Goal: Task Accomplishment & Management: Complete application form

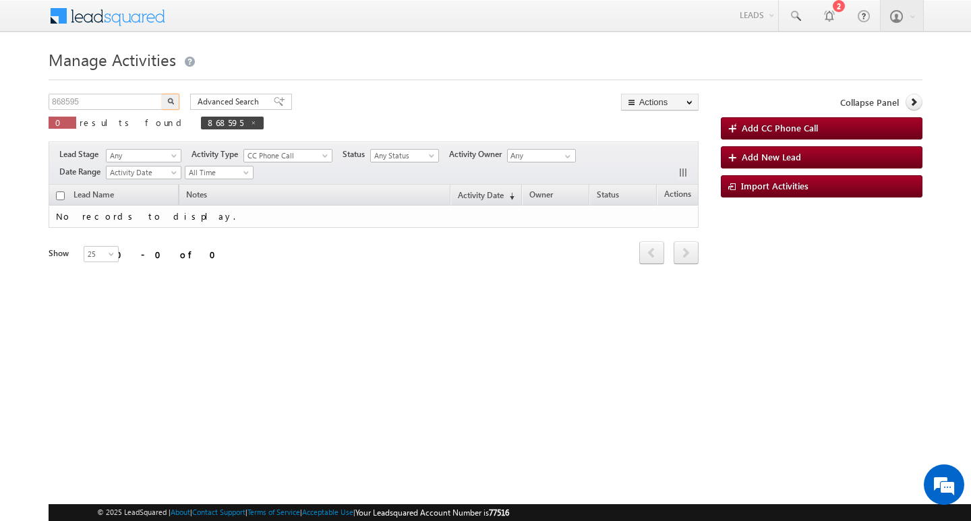
click at [134, 98] on input "868595" at bounding box center [106, 102] width 115 height 16
type input "Search Activities"
click at [150, 102] on input "text" at bounding box center [106, 102] width 115 height 16
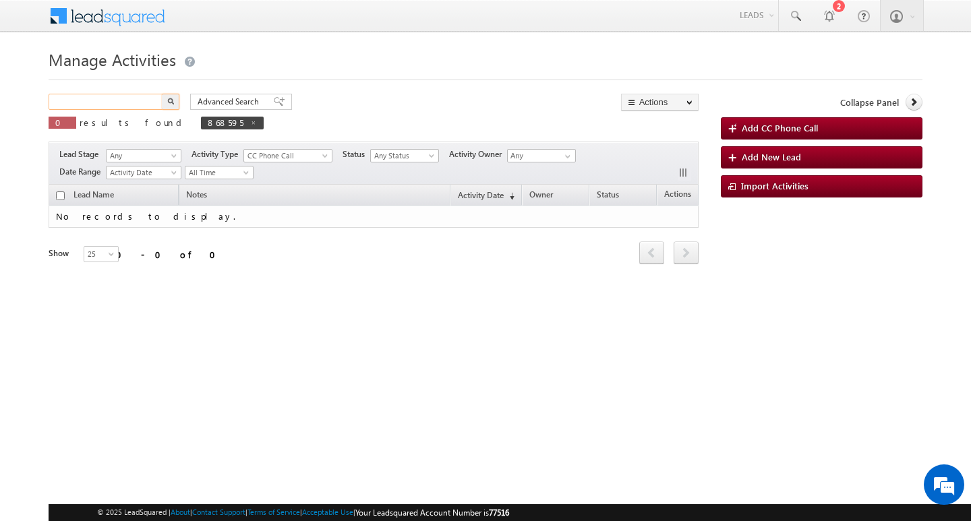
paste input "939106"
type input "939106"
click at [162, 94] on button "button" at bounding box center [171, 102] width 18 height 16
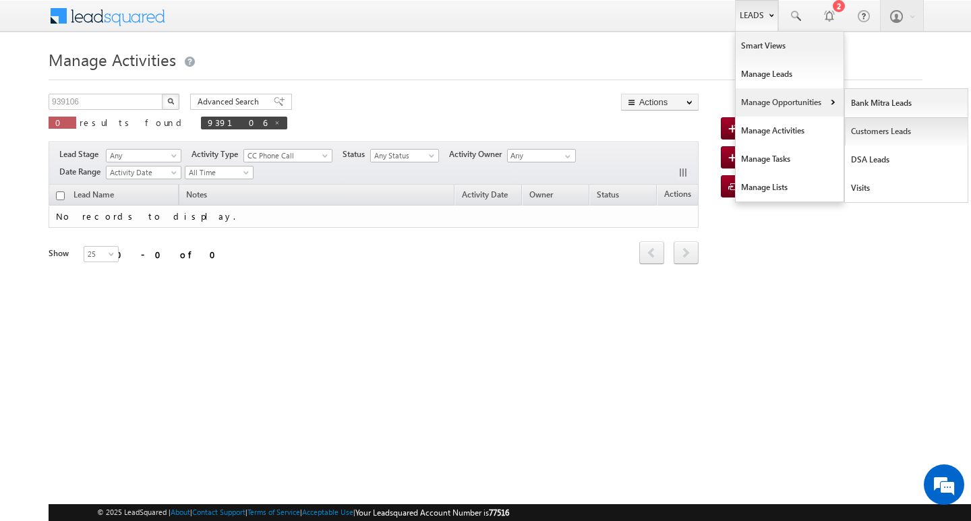
click at [881, 129] on link "Customers Leads" at bounding box center [906, 131] width 123 height 28
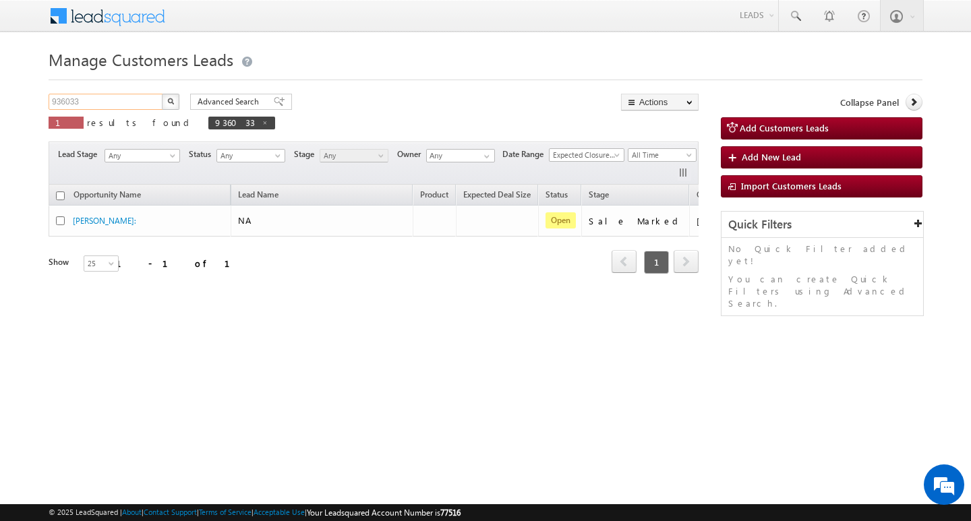
click at [131, 99] on input "936033" at bounding box center [106, 102] width 115 height 16
paste input "939106"
type input "939106"
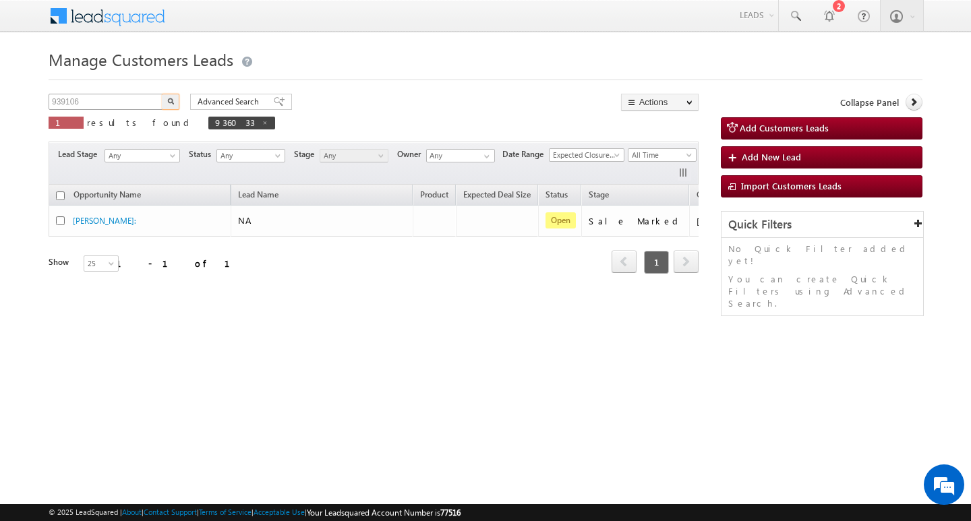
click at [162, 94] on button "button" at bounding box center [171, 102] width 18 height 16
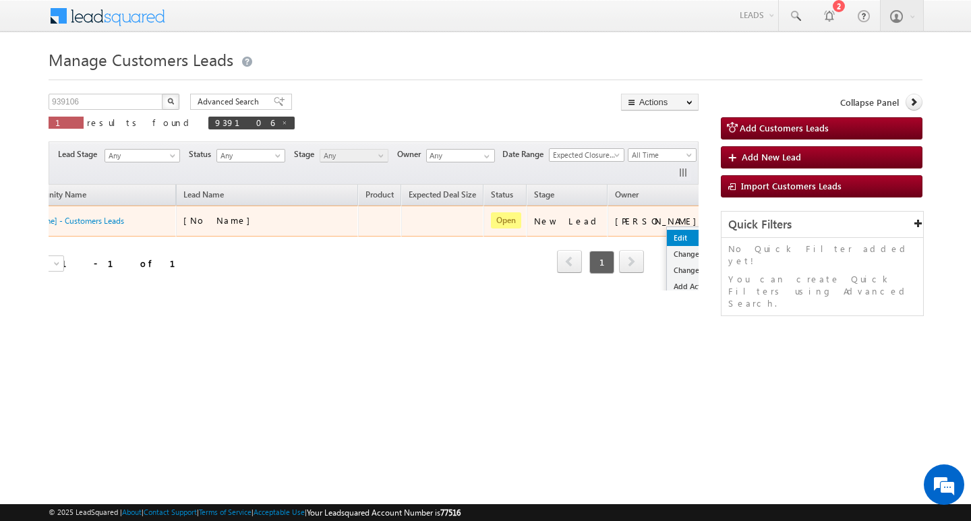
click at [667, 233] on link "Edit" at bounding box center [700, 238] width 67 height 16
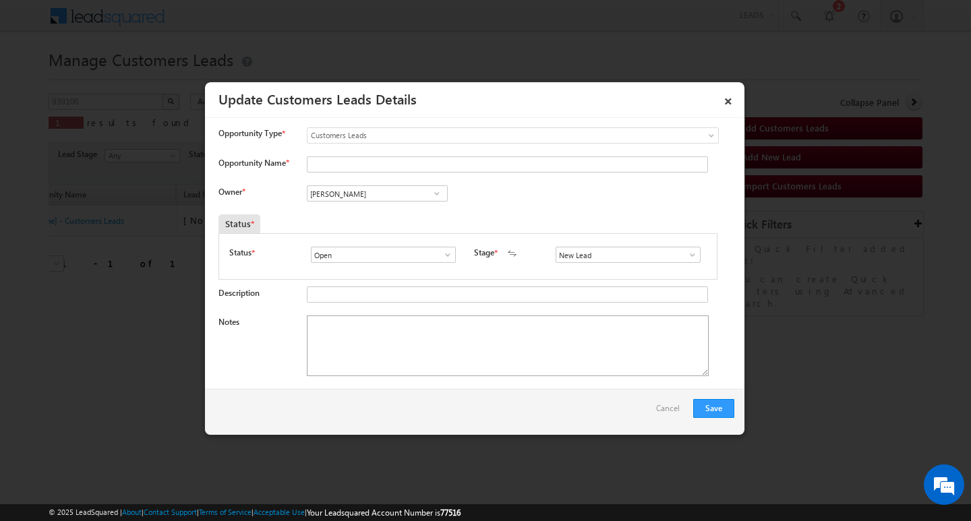
scroll to position [0, 0]
click at [328, 338] on textarea "Notes" at bounding box center [508, 346] width 402 height 61
click at [686, 258] on span at bounding box center [692, 254] width 13 height 11
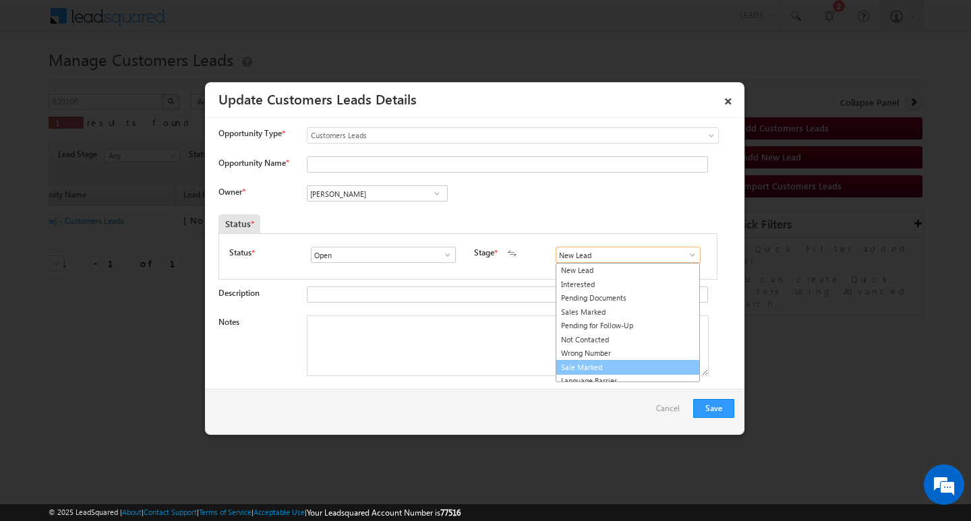
click at [653, 363] on link "Sale Marked" at bounding box center [628, 368] width 144 height 16
type input "Sale Marked"
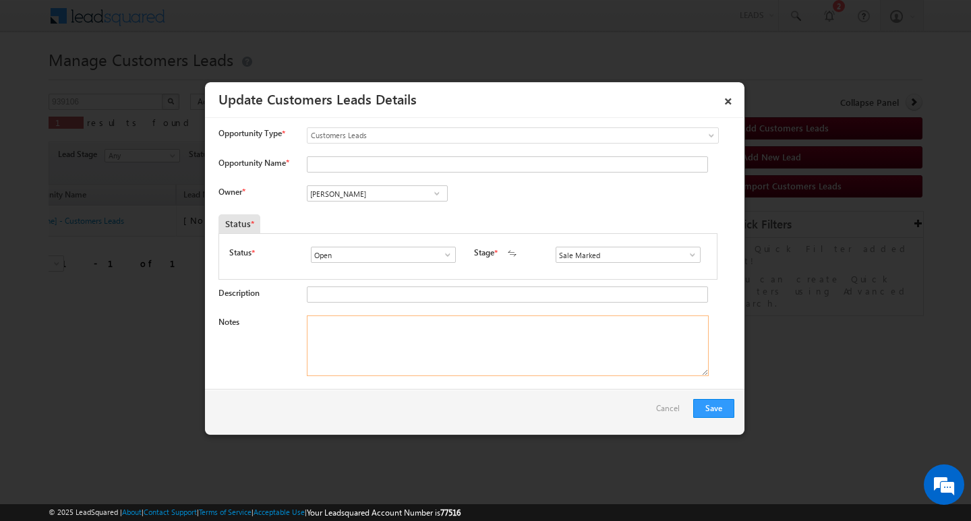
click at [412, 322] on textarea "Notes" at bounding box center [508, 346] width 402 height 61
click at [436, 172] on input "Opportunity Name *" at bounding box center [507, 164] width 401 height 16
click at [423, 158] on input "Opportunity Name *" at bounding box center [507, 164] width 401 height 16
paste input "[PERSON_NAME]"
type input "[PERSON_NAME]"
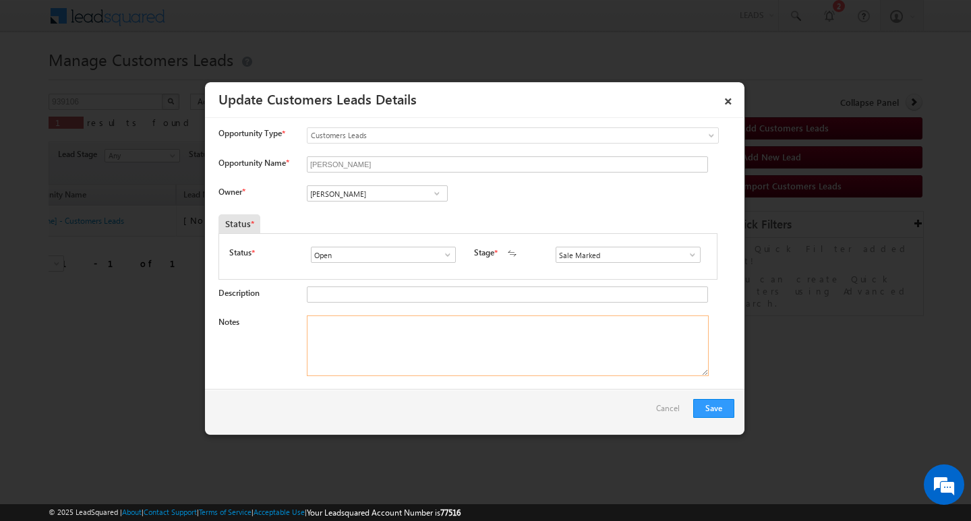
click at [376, 339] on textarea "Notes" at bounding box center [508, 346] width 402 height 61
click at [443, 258] on span at bounding box center [447, 254] width 13 height 11
click at [436, 269] on link "Open" at bounding box center [383, 271] width 144 height 16
click at [426, 338] on textarea "Notes" at bounding box center [508, 346] width 402 height 61
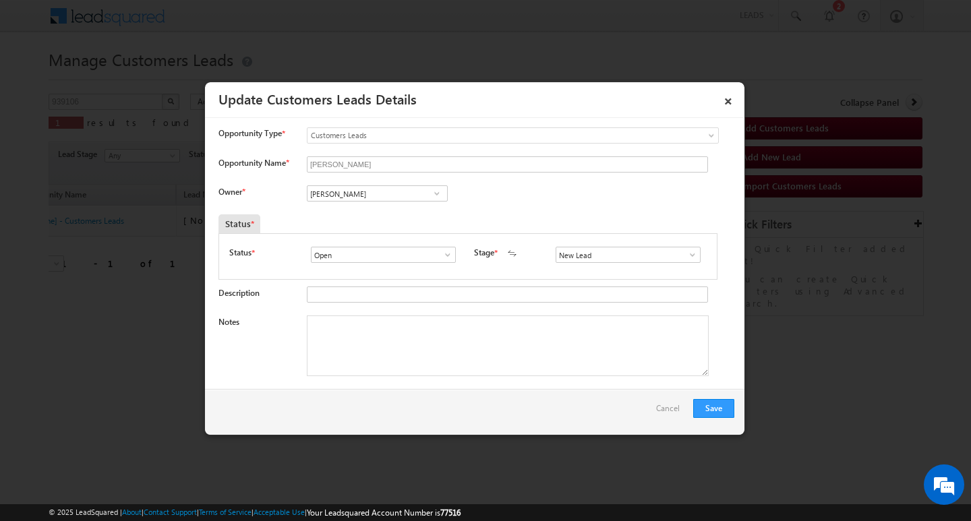
click at [690, 256] on span at bounding box center [692, 254] width 13 height 11
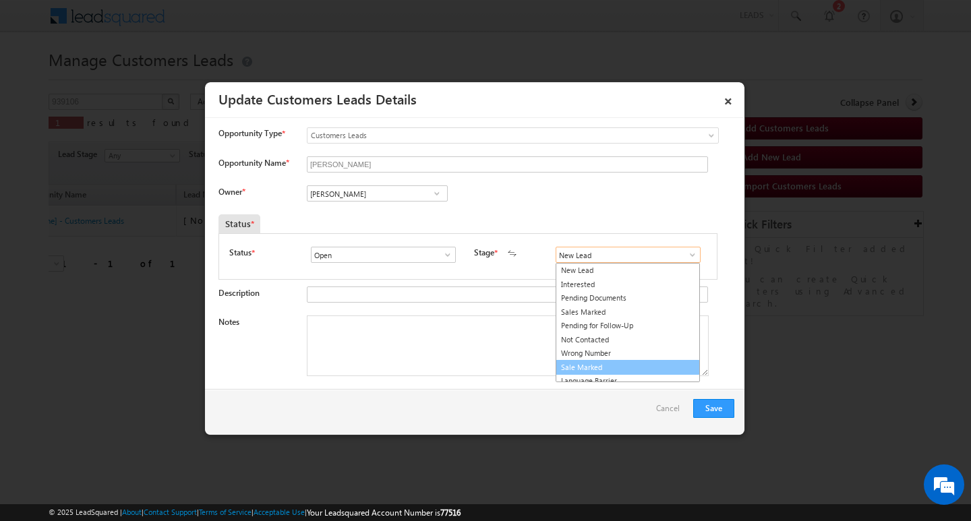
click at [664, 371] on link "Sale Marked" at bounding box center [628, 368] width 144 height 16
type input "Sale Marked"
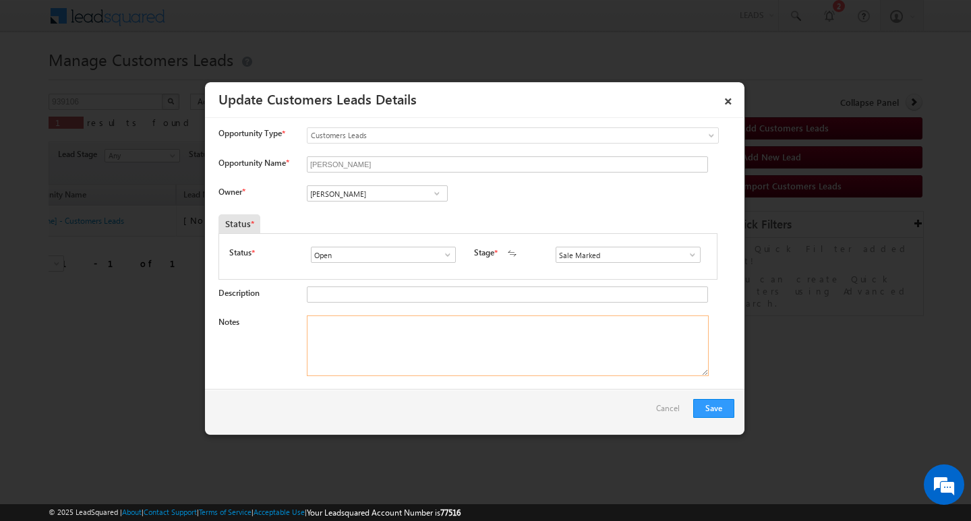
click at [540, 347] on textarea "Notes" at bounding box center [508, 346] width 402 height 61
click at [506, 324] on textarea "Notes" at bounding box center [508, 346] width 402 height 61
paste textarea "GANESH DHOK/ ag : 42y / mothe income : 30k / worak expw : 20y / LOAN TYPE : CON…"
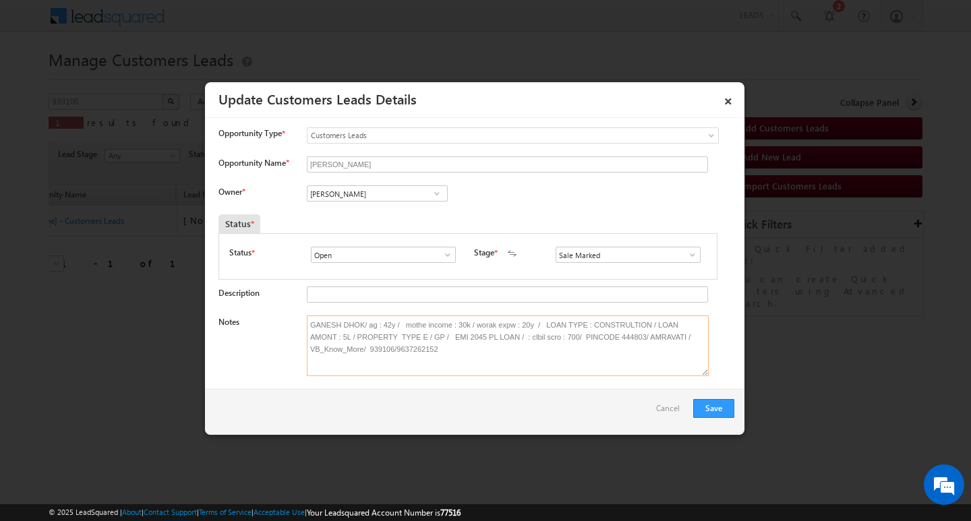
type textarea "GANESH DHOK/ ag : 42y / mothe income : 30k / worak expw : 20y / LOAN TYPE : CON…"
click at [406, 196] on input "[PERSON_NAME]" at bounding box center [377, 193] width 141 height 16
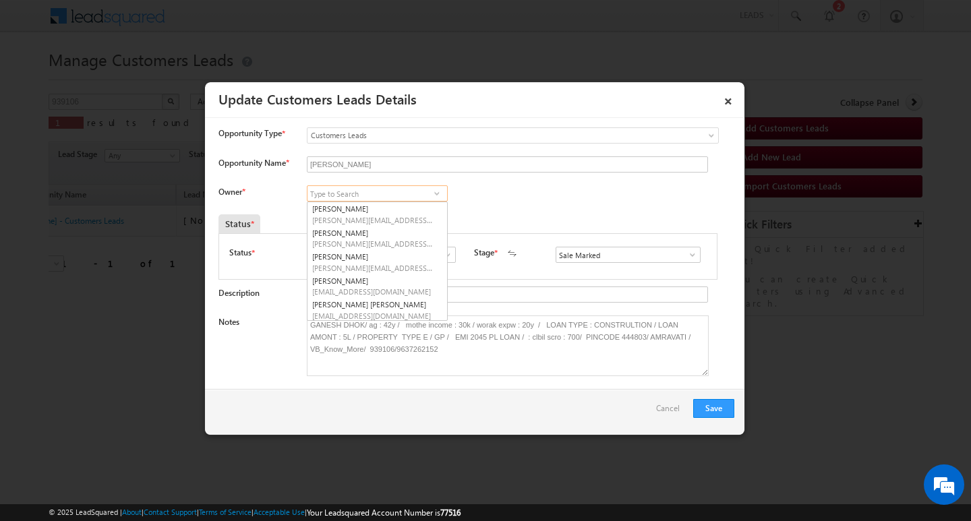
paste input "[PERSON_NAME]"
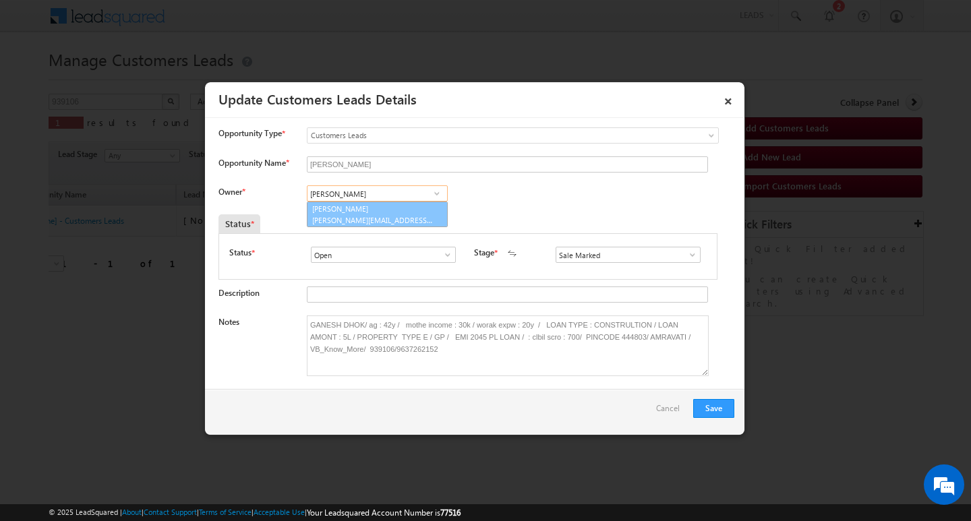
click at [398, 213] on link "[PERSON_NAME] Dhanke [EMAIL_ADDRESS][PERSON_NAME][DOMAIN_NAME]" at bounding box center [377, 215] width 141 height 26
type input "[PERSON_NAME]"
click at [711, 411] on button "Save" at bounding box center [713, 408] width 41 height 19
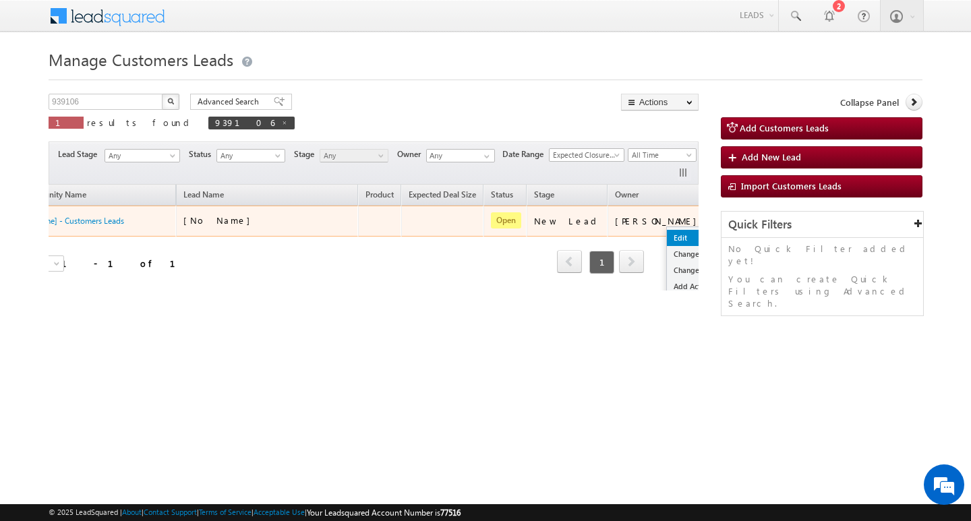
click at [667, 230] on link "Edit" at bounding box center [700, 238] width 67 height 16
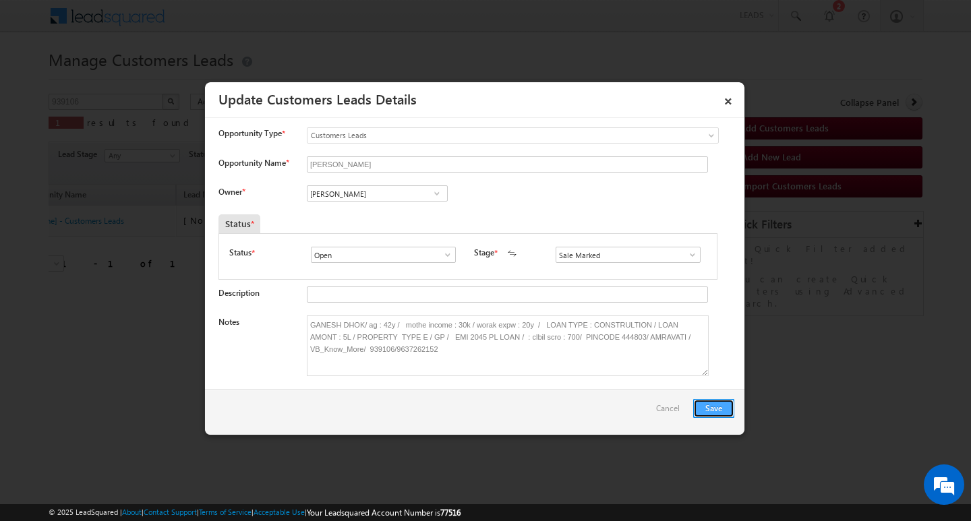
click at [707, 410] on button "Save" at bounding box center [713, 408] width 41 height 19
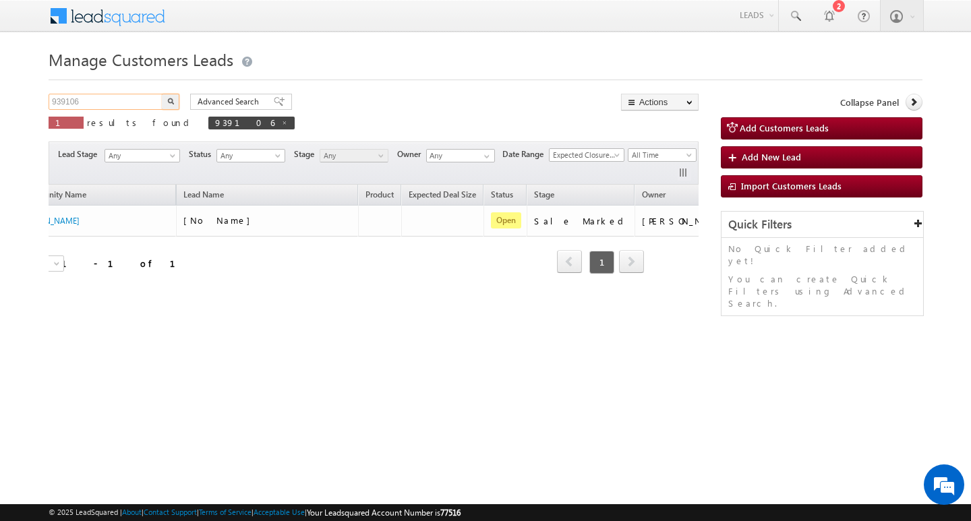
click at [121, 99] on input "939106" at bounding box center [106, 102] width 115 height 16
type input "Search Customers Leads"
click at [106, 102] on input "text" at bounding box center [106, 102] width 115 height 16
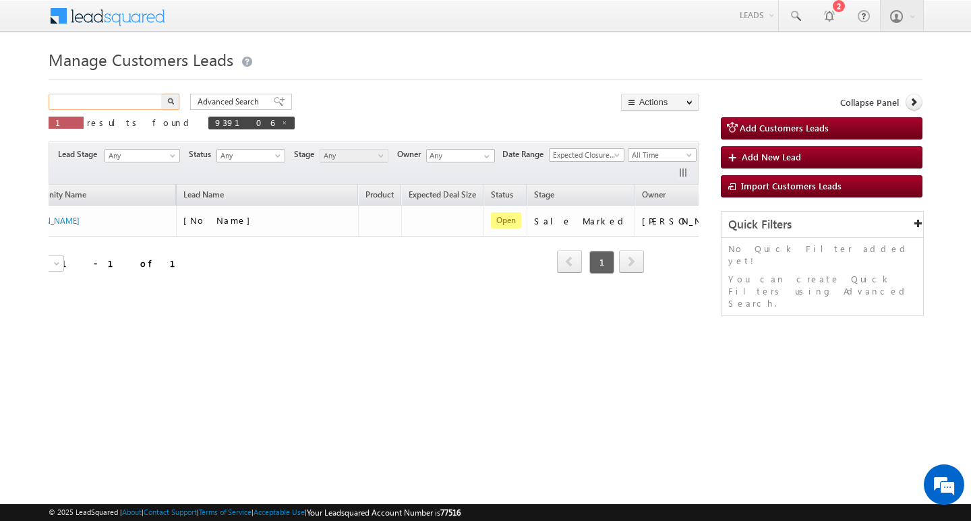
paste input "889723"
type input "889723"
click at [162, 94] on button "button" at bounding box center [171, 102] width 18 height 16
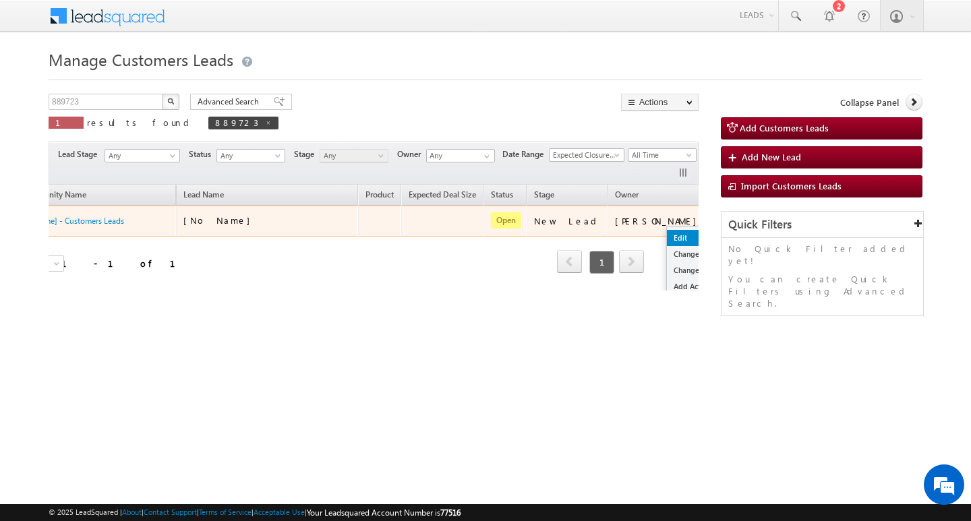
click at [667, 233] on link "Edit" at bounding box center [700, 238] width 67 height 16
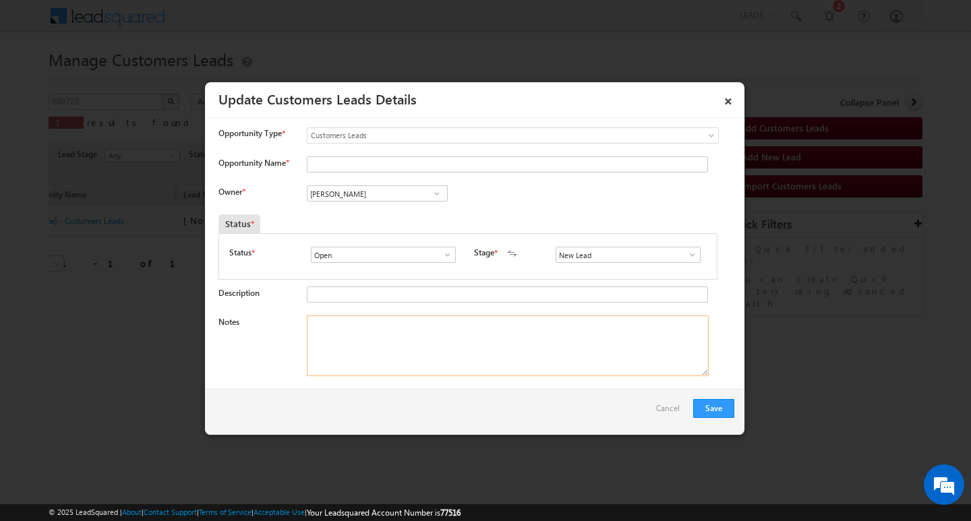
click at [486, 370] on textarea "Notes" at bounding box center [508, 346] width 402 height 61
click at [686, 250] on span at bounding box center [692, 254] width 13 height 11
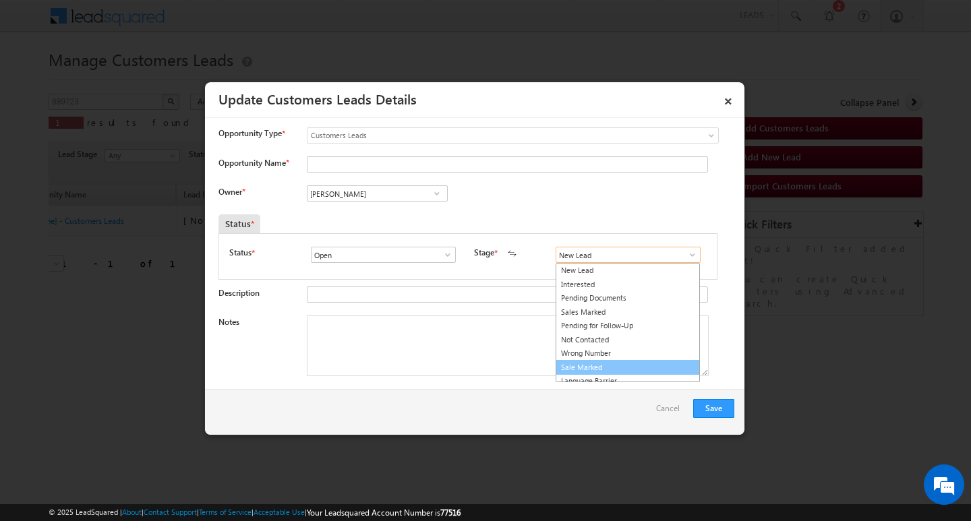
click at [636, 363] on link "Sale Marked" at bounding box center [628, 368] width 144 height 16
type input "Sale Marked"
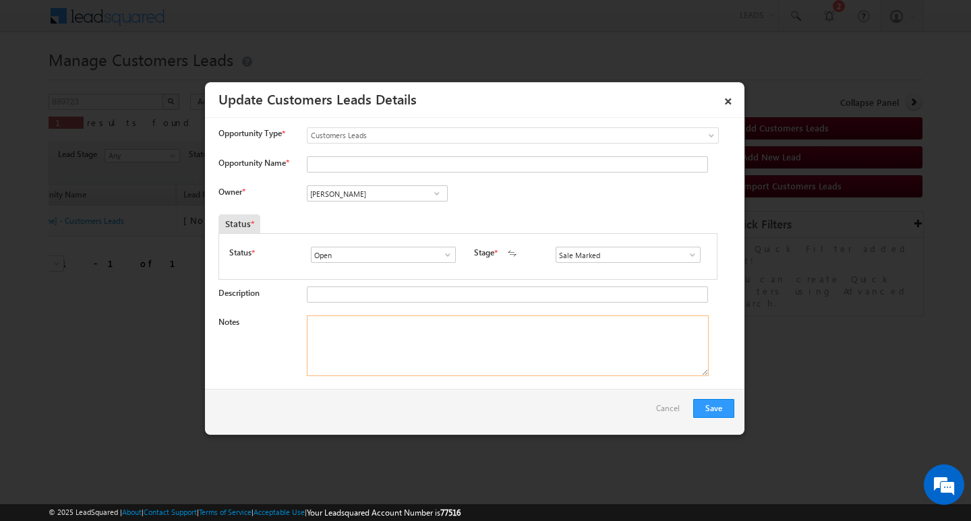
drag, startPoint x: 459, startPoint y: 336, endPoint x: 419, endPoint y: 317, distance: 44.9
click at [450, 334] on textarea "Notes" at bounding box center [508, 346] width 402 height 61
click at [367, 190] on input "[PERSON_NAME]" at bounding box center [377, 193] width 141 height 16
drag, startPoint x: 342, startPoint y: 158, endPoint x: 305, endPoint y: 158, distance: 37.1
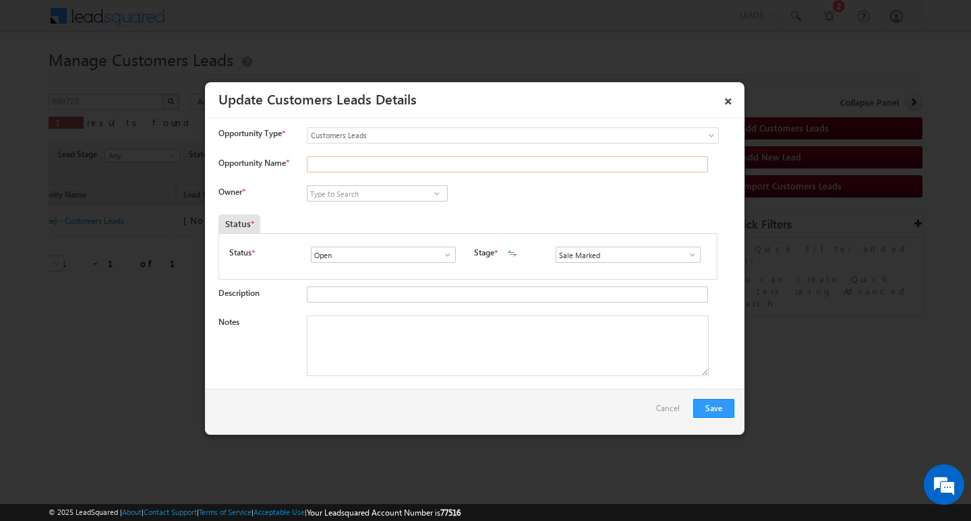
click at [342, 158] on input "Opportunity Name *" at bounding box center [507, 164] width 401 height 16
click at [371, 157] on input "Opportunity Name *" at bounding box center [507, 164] width 401 height 16
paste input "MANJU"
type input "MANJU"
click at [389, 329] on textarea "Notes" at bounding box center [508, 346] width 402 height 61
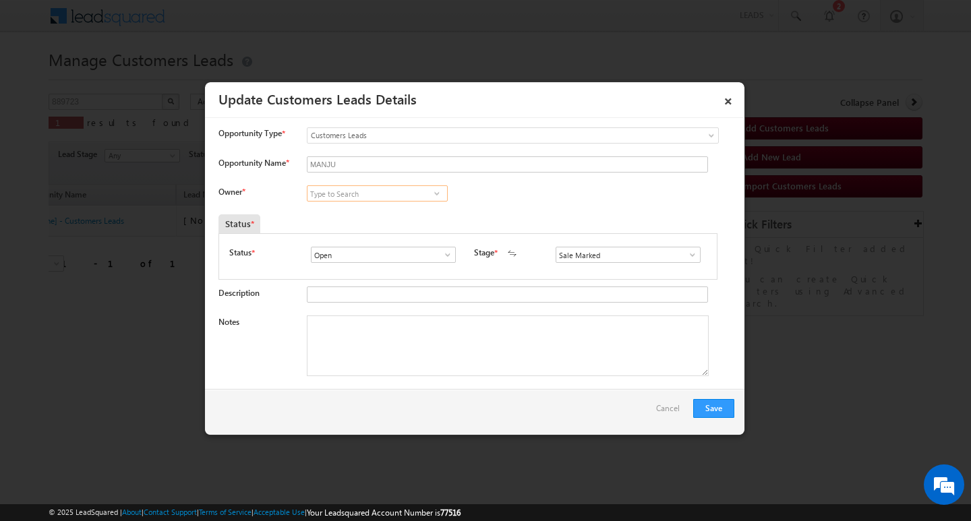
click at [401, 189] on input at bounding box center [377, 193] width 141 height 16
paste input "[PERSON_NAME]"
click at [394, 206] on link "[PERSON_NAME] [PERSON_NAME][EMAIL_ADDRESS][DOMAIN_NAME]" at bounding box center [377, 215] width 141 height 26
type input "[PERSON_NAME]"
click at [396, 318] on textarea "Notes" at bounding box center [508, 346] width 402 height 61
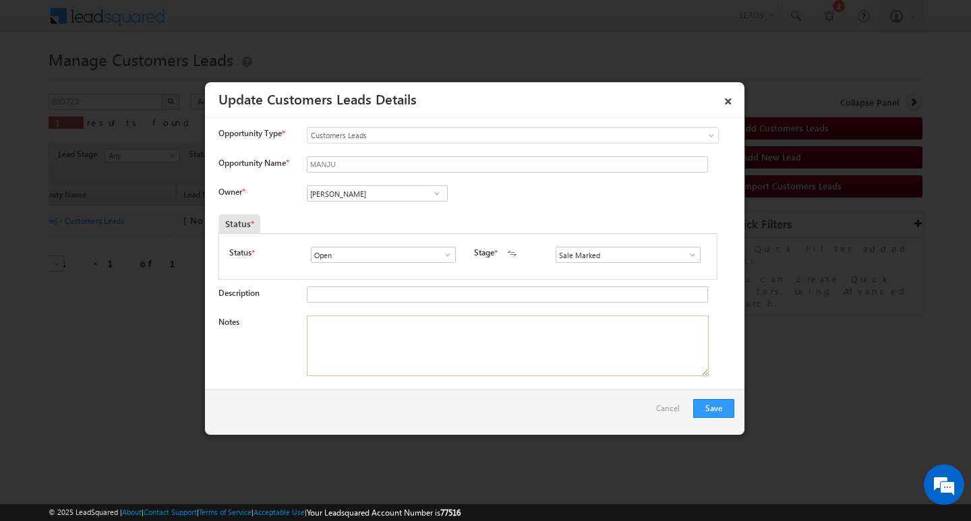
click at [471, 338] on textarea "Notes" at bounding box center [508, 346] width 402 height 61
paste textarea "3/ LAKH Customer required top-up loan address INDORE"
type textarea "3/ LAKH Customer required top-up loan address INDORE"
click at [713, 403] on button "Save" at bounding box center [713, 408] width 41 height 19
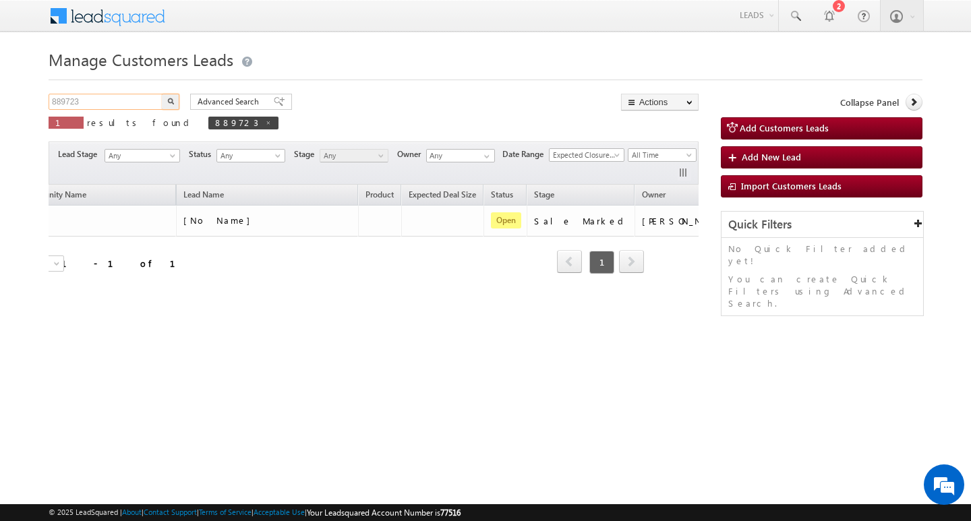
click at [96, 109] on input "889723" at bounding box center [106, 102] width 115 height 16
type input "Search Customers Leads"
click at [131, 94] on input "text" at bounding box center [106, 102] width 115 height 16
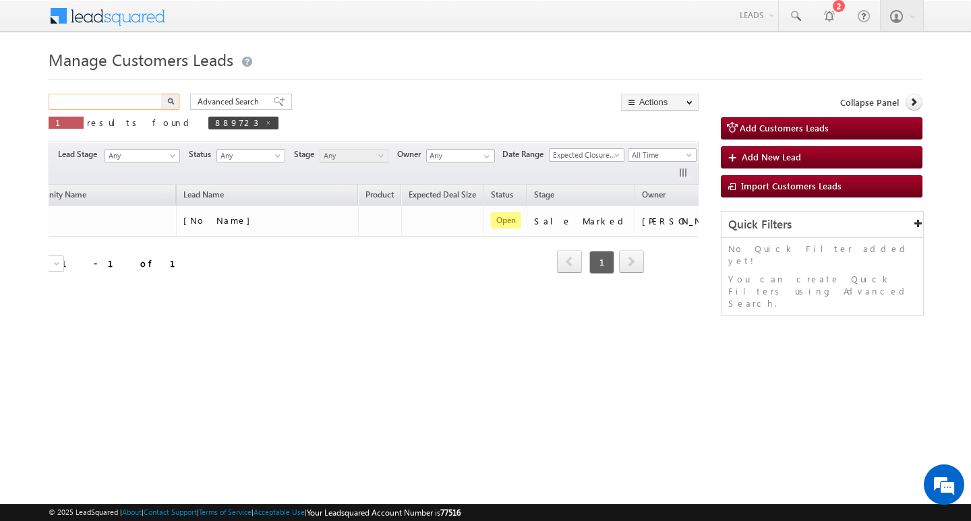
click at [127, 109] on input "text" at bounding box center [106, 102] width 115 height 16
type input "Search Customers Leads"
click at [127, 110] on div "Search Customers Leads X 1 results found 889723" at bounding box center [164, 113] width 230 height 38
click at [152, 102] on input "text" at bounding box center [106, 102] width 115 height 16
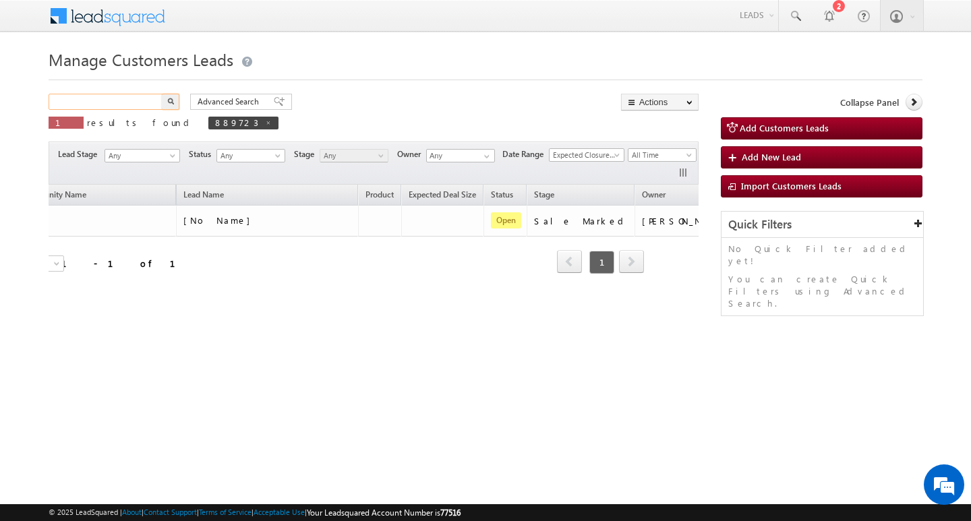
paste input "936110"
type input "936110"
click at [162, 94] on button "button" at bounding box center [171, 102] width 18 height 16
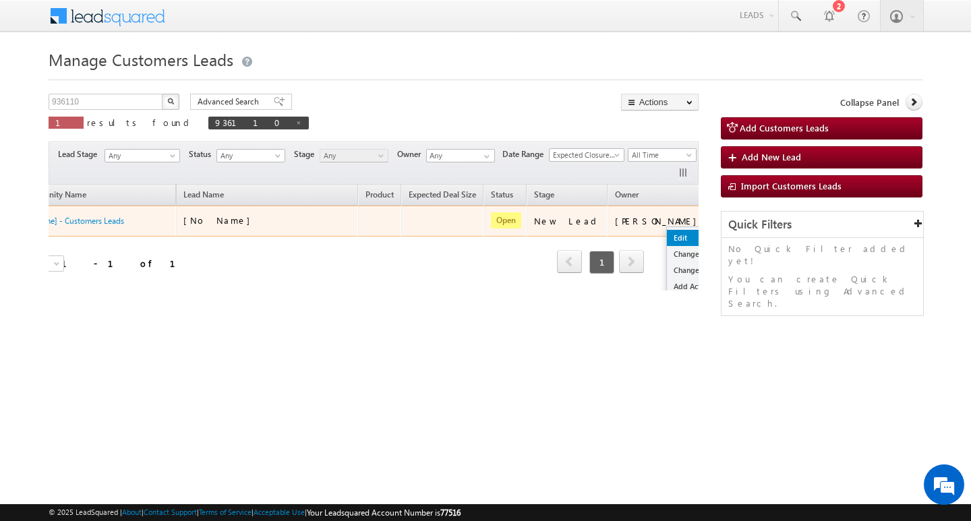
click at [667, 230] on link "Edit" at bounding box center [700, 238] width 67 height 16
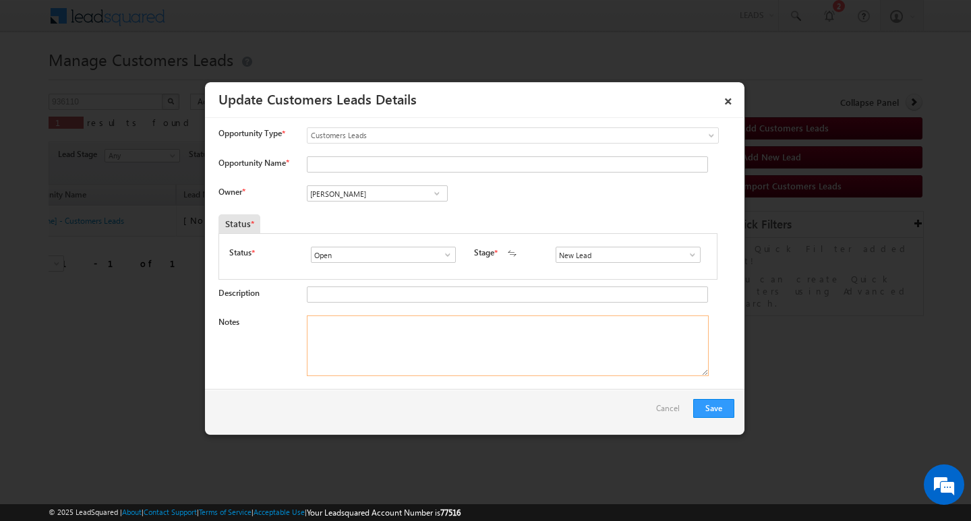
click at [474, 337] on textarea "Notes" at bounding box center [508, 346] width 402 height 61
click at [686, 256] on span at bounding box center [692, 254] width 13 height 11
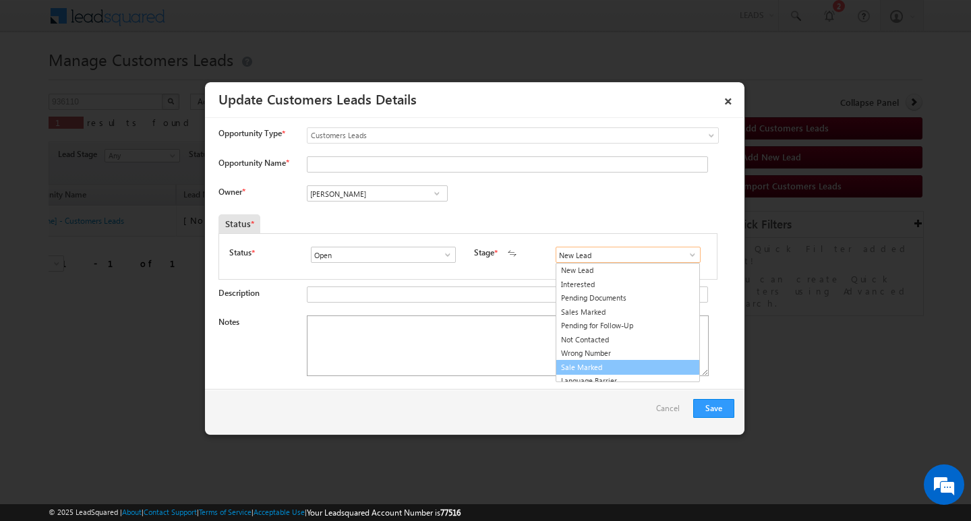
drag, startPoint x: 648, startPoint y: 365, endPoint x: 634, endPoint y: 363, distance: 14.3
click at [643, 367] on link "Sale Marked" at bounding box center [628, 368] width 144 height 16
type input "Sale Marked"
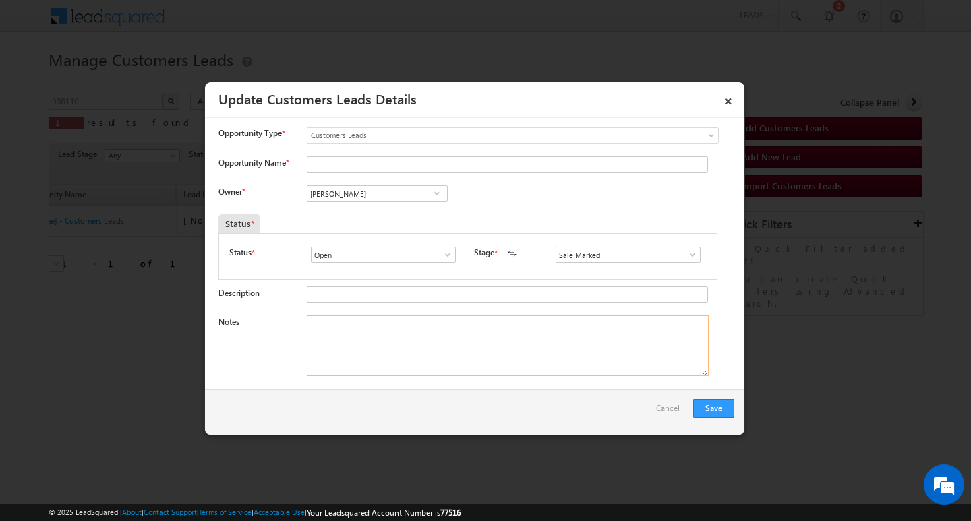
click at [543, 349] on textarea "Notes" at bounding box center [508, 346] width 402 height 61
click at [401, 185] on input "[PERSON_NAME]" at bounding box center [377, 193] width 141 height 16
click at [473, 323] on textarea "Notes" at bounding box center [508, 346] width 402 height 61
paste textarea "2/ LAKH Customer required top-up loan address [GEOGRAPHIC_DATA]"
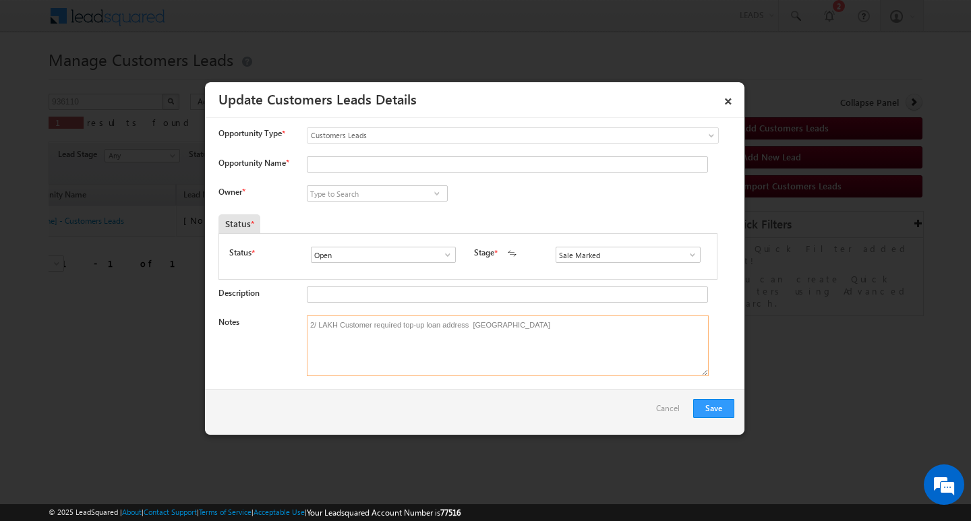
type textarea "2/ LAKH Customer required top-up loan address [GEOGRAPHIC_DATA]"
click at [369, 187] on input at bounding box center [377, 193] width 141 height 16
click at [409, 194] on input at bounding box center [377, 193] width 141 height 16
paste input "[PERSON_NAME]"
click at [397, 210] on link "[PERSON_NAME] Tiwari [EMAIL_ADDRESS][DOMAIN_NAME]" at bounding box center [377, 215] width 141 height 26
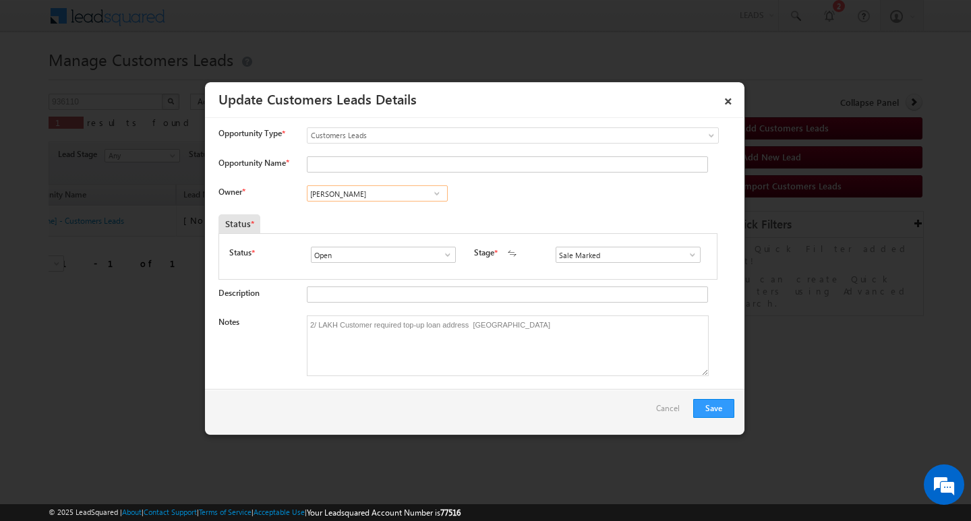
type input "[PERSON_NAME]"
click at [378, 164] on input "Opportunity Name *" at bounding box center [507, 164] width 401 height 16
paste input "[PERSON_NAME]"
type input "[PERSON_NAME]"
click at [716, 409] on button "Save" at bounding box center [713, 408] width 41 height 19
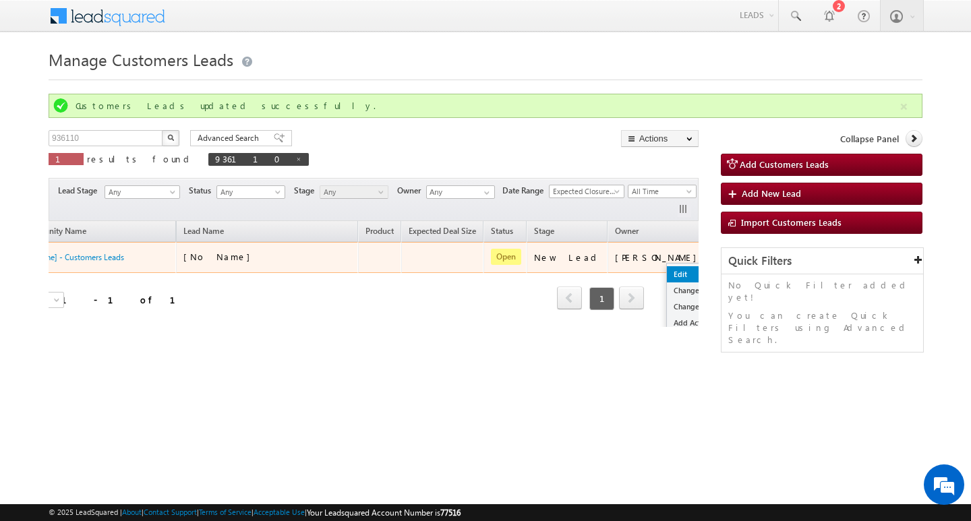
click at [667, 268] on link "Edit" at bounding box center [700, 274] width 67 height 16
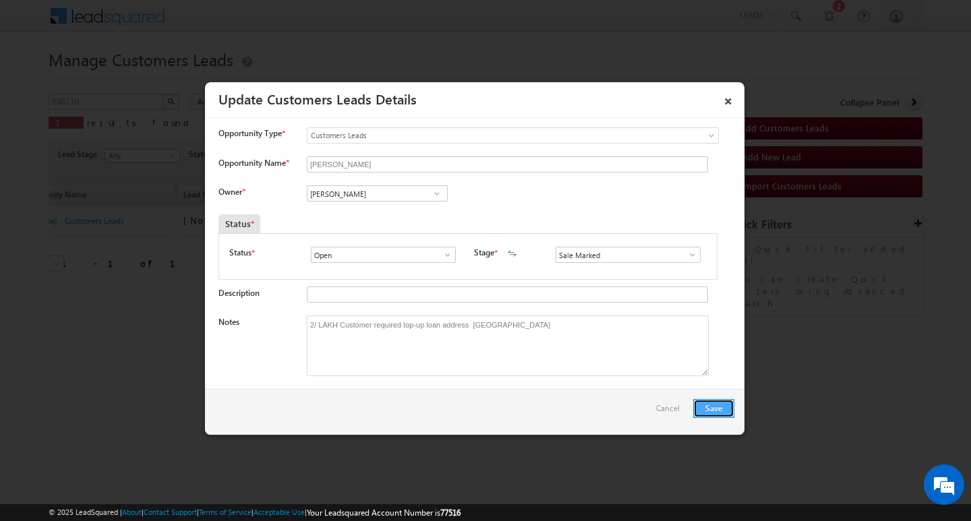
click at [717, 410] on button "Save" at bounding box center [713, 408] width 41 height 19
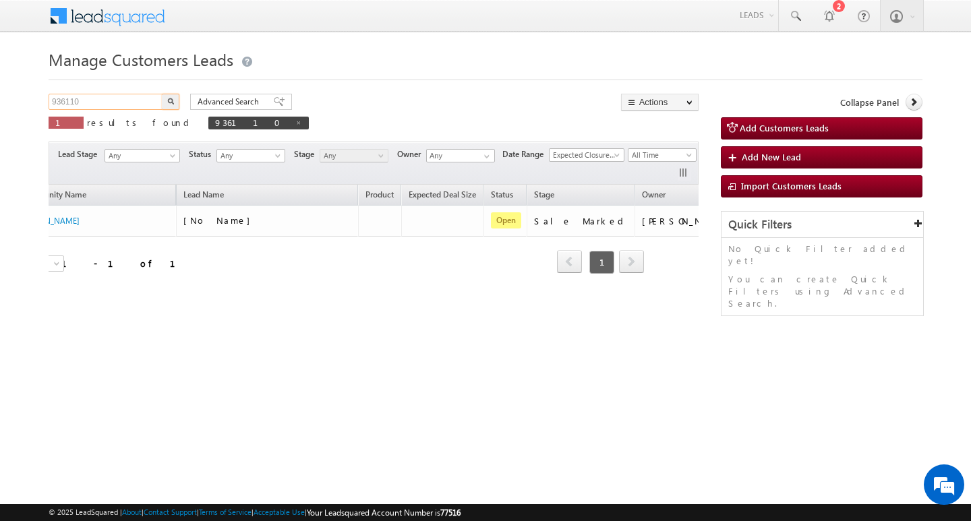
click at [118, 95] on input "936110" at bounding box center [106, 102] width 115 height 16
type input "Search Customers Leads"
click at [132, 102] on input "text" at bounding box center [106, 102] width 115 height 16
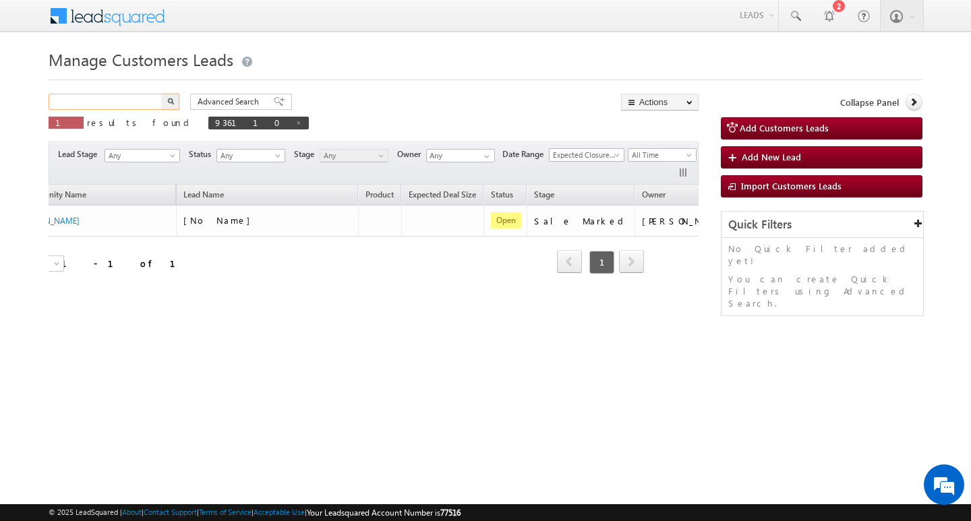
paste input "918912"
type input "918912"
click at [162, 94] on button "button" at bounding box center [171, 102] width 18 height 16
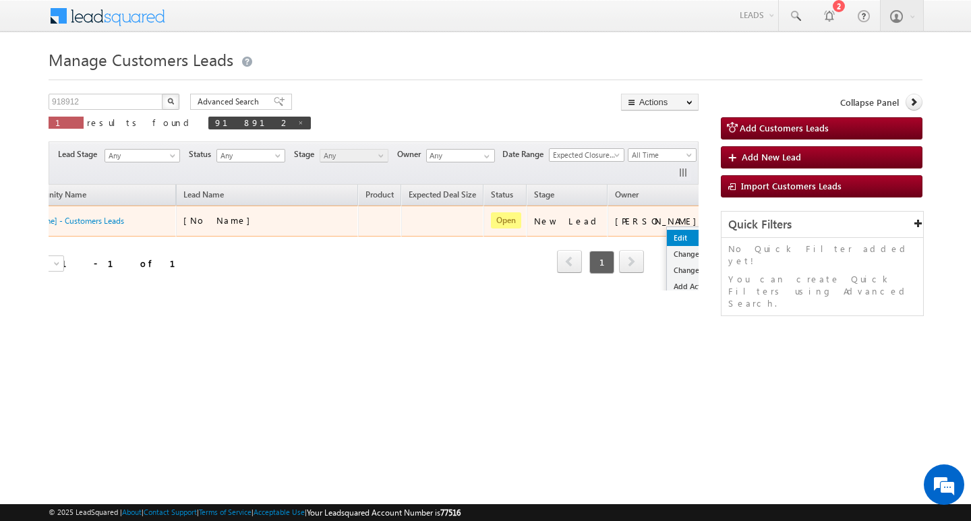
click at [667, 231] on link "Edit" at bounding box center [700, 238] width 67 height 16
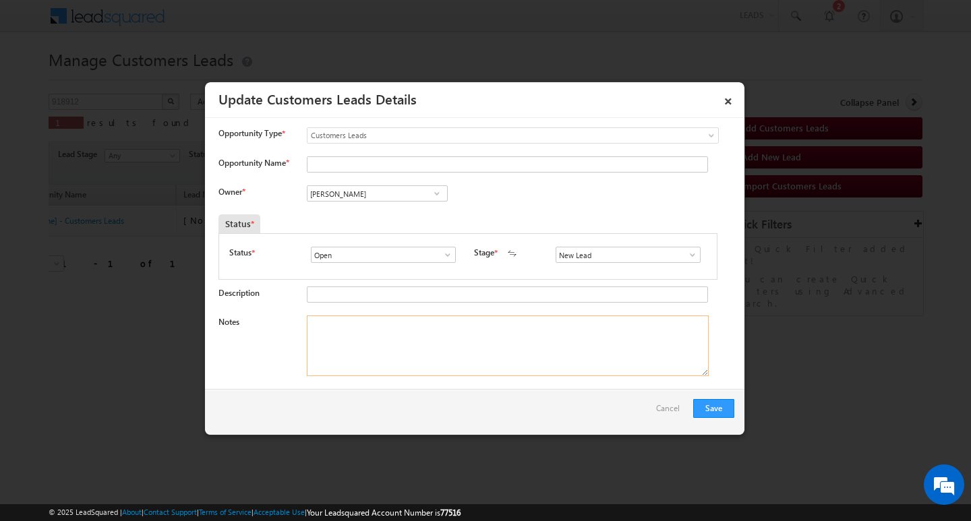
click at [535, 354] on textarea "Notes" at bounding box center [508, 346] width 402 height 61
click at [686, 253] on span at bounding box center [692, 254] width 13 height 11
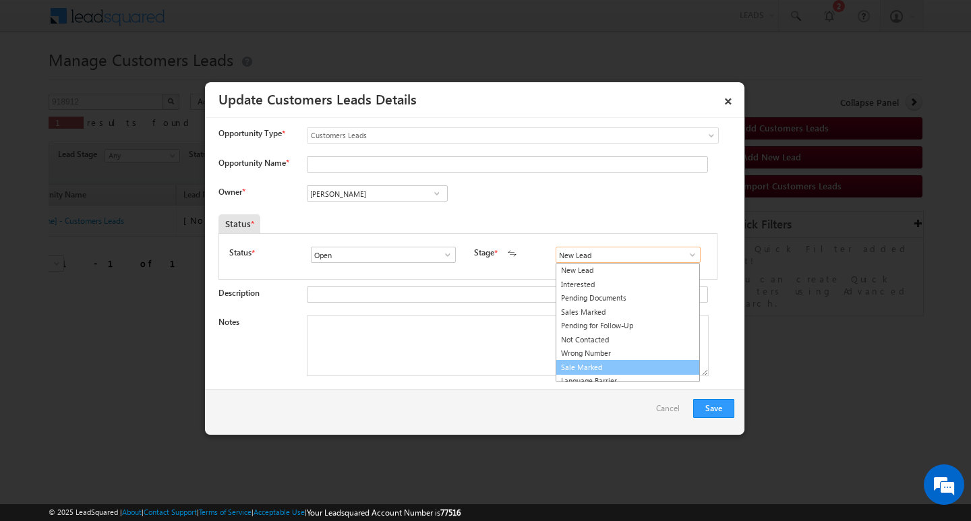
click at [624, 369] on link "Sale Marked" at bounding box center [628, 368] width 144 height 16
type input "Sale Marked"
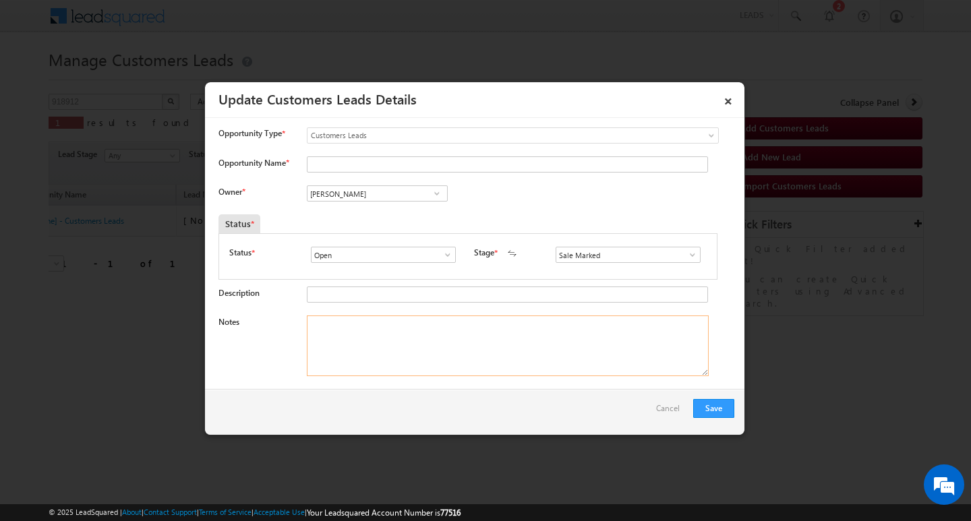
click at [481, 344] on textarea "Notes" at bounding box center [508, 346] width 402 height 61
click at [390, 190] on input "[PERSON_NAME]" at bounding box center [377, 193] width 141 height 16
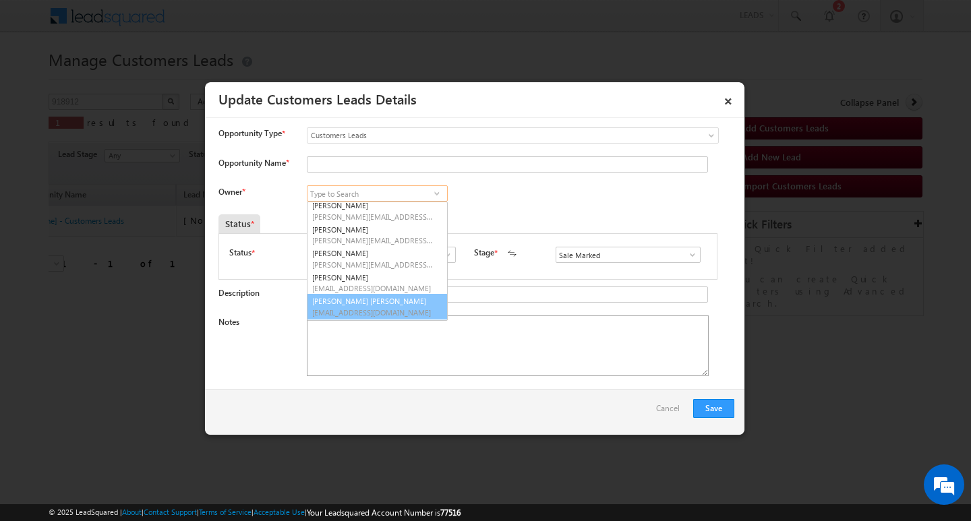
scroll to position [51, 0]
click at [358, 347] on textarea "Notes" at bounding box center [508, 346] width 402 height 61
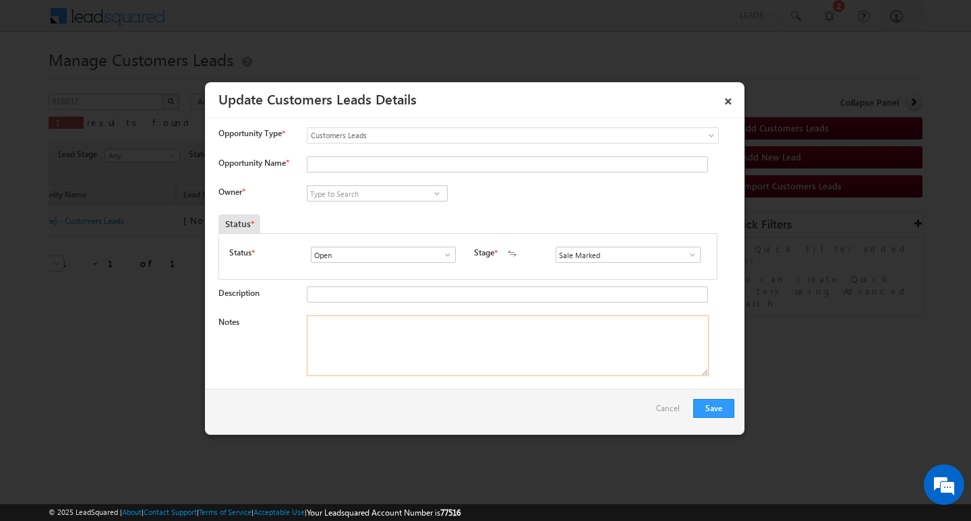
click at [437, 345] on textarea "Notes" at bounding box center [508, 346] width 402 height 61
paste textarea "4L / LAKH Customer required top-up loan address Khargone"
type textarea "4L / LAKH Customer required top-up loan address Khargone"
click at [361, 169] on input "Opportunity Name *" at bounding box center [507, 164] width 401 height 16
click at [365, 160] on input "Opportunity Name *" at bounding box center [507, 164] width 401 height 16
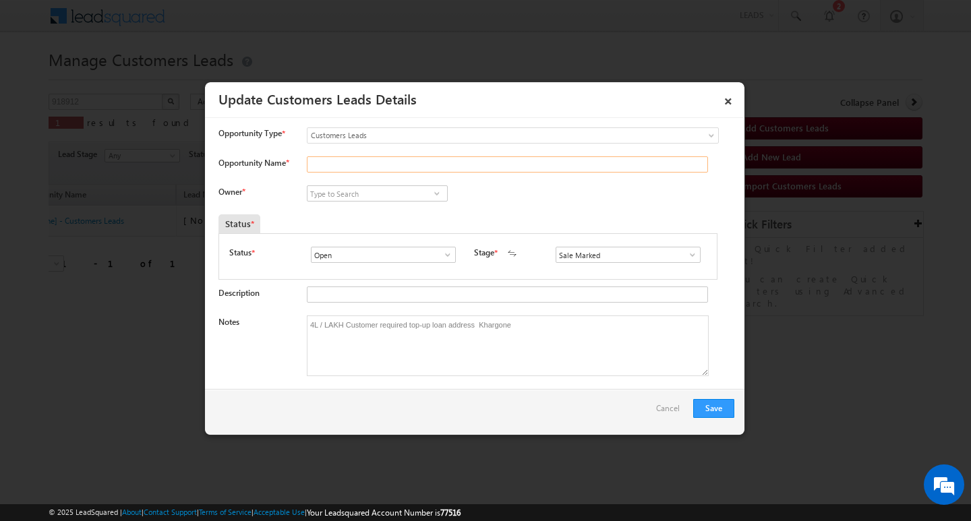
paste input "MUKESH SHIVKANYA"
type input "MUKESH SHIVKANYA"
click at [364, 193] on input at bounding box center [377, 193] width 141 height 16
click at [357, 196] on input at bounding box center [377, 193] width 141 height 16
paste input "Chetan [PERSON_NAME]"
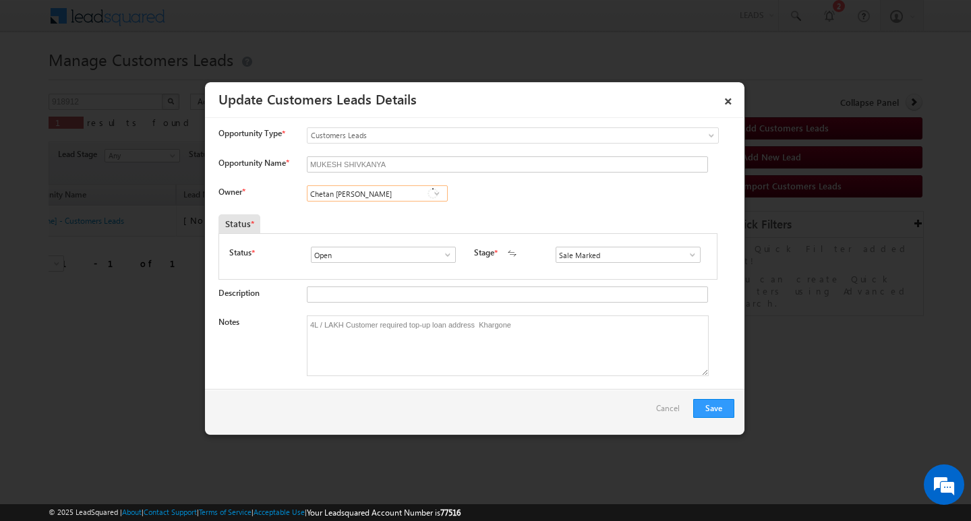
scroll to position [0, 0]
click at [408, 220] on span "[EMAIL_ADDRESS][PERSON_NAME][DOMAIN_NAME]" at bounding box center [372, 220] width 121 height 10
type input "Chetan [PERSON_NAME]"
click at [722, 411] on button "Save" at bounding box center [713, 408] width 41 height 19
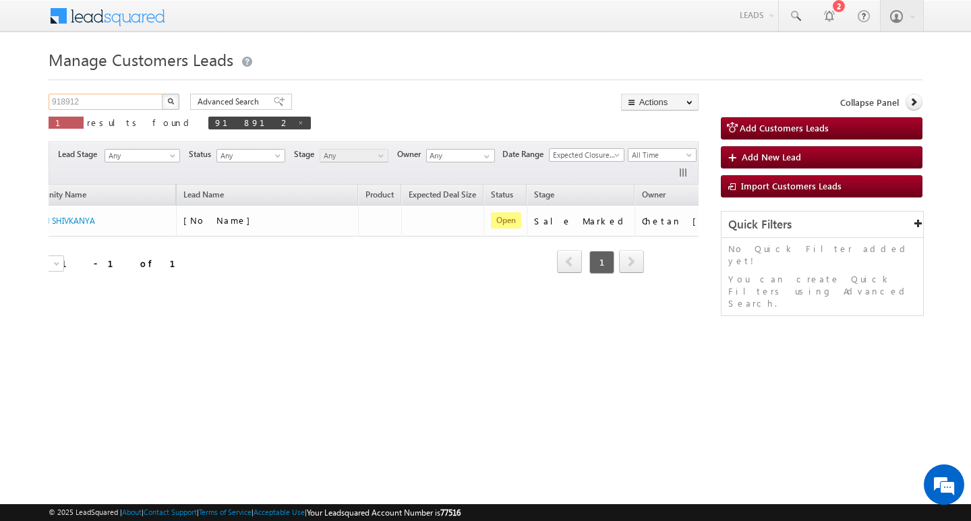
click at [131, 106] on input "918912" at bounding box center [106, 102] width 115 height 16
type input "Search Customers Leads"
click at [92, 101] on input "text" at bounding box center [106, 102] width 115 height 16
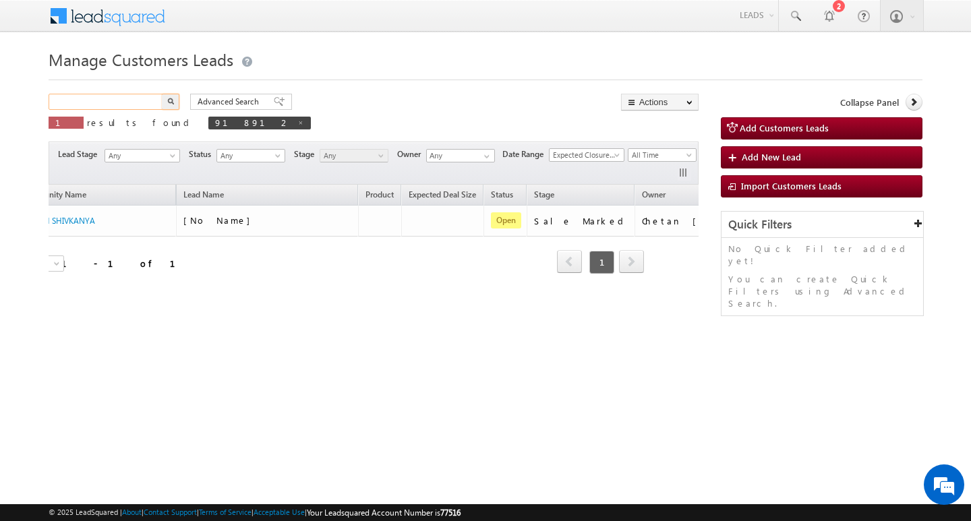
paste input "889651"
type input "889651"
click at [162, 94] on button "button" at bounding box center [171, 102] width 18 height 16
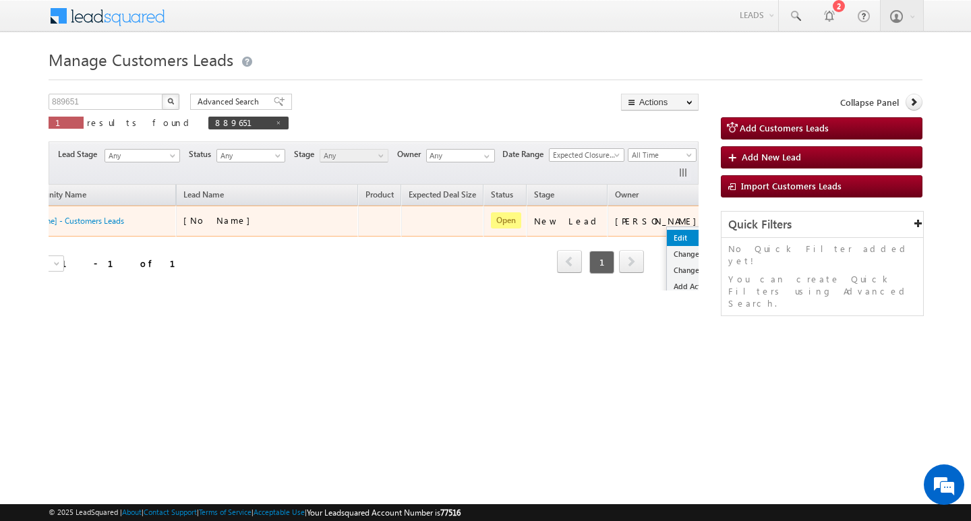
click at [667, 235] on link "Edit" at bounding box center [700, 238] width 67 height 16
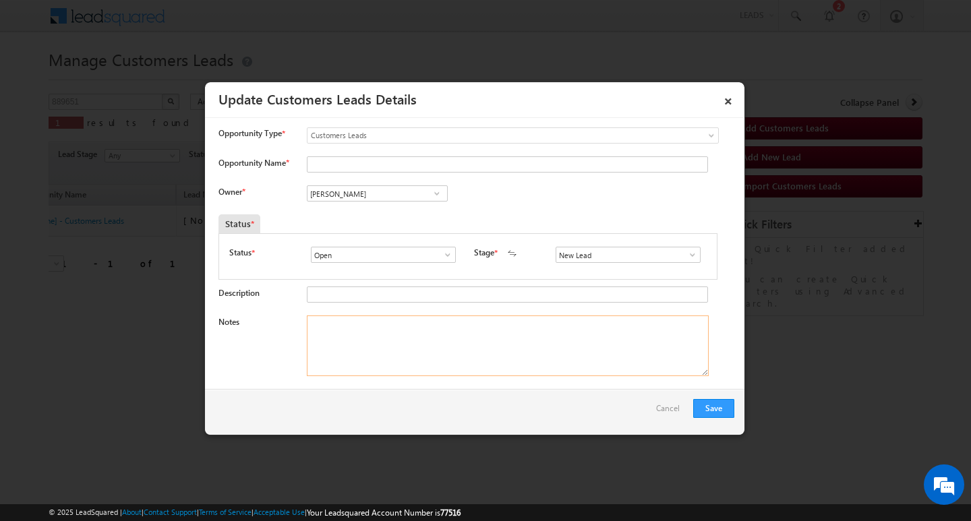
click at [405, 349] on textarea "Notes" at bounding box center [508, 346] width 402 height 61
click at [340, 160] on input "Opportunity Name *" at bounding box center [507, 164] width 401 height 16
click at [363, 164] on input "Opportunity Name *" at bounding box center [507, 164] width 401 height 16
paste input "reshma bano"
type input "reshma bano"
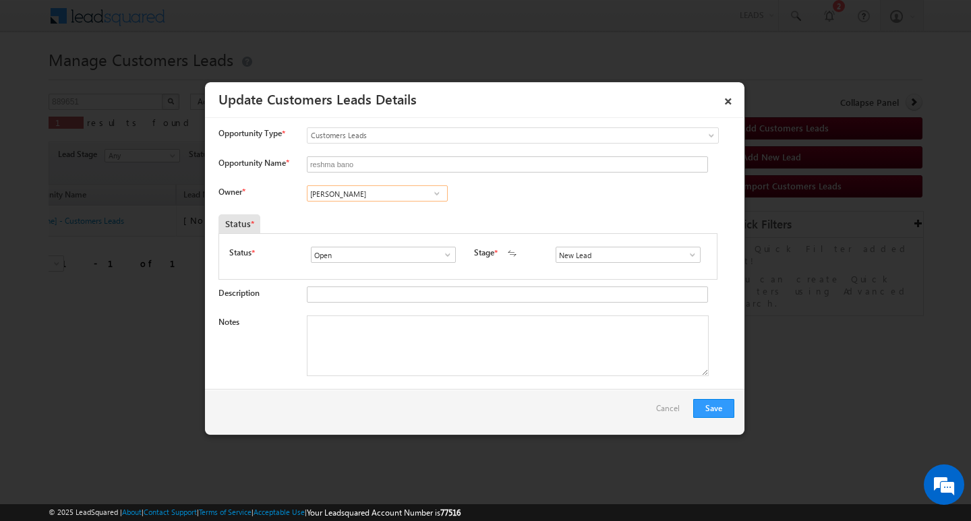
click at [363, 191] on input "[PERSON_NAME]" at bounding box center [377, 193] width 141 height 16
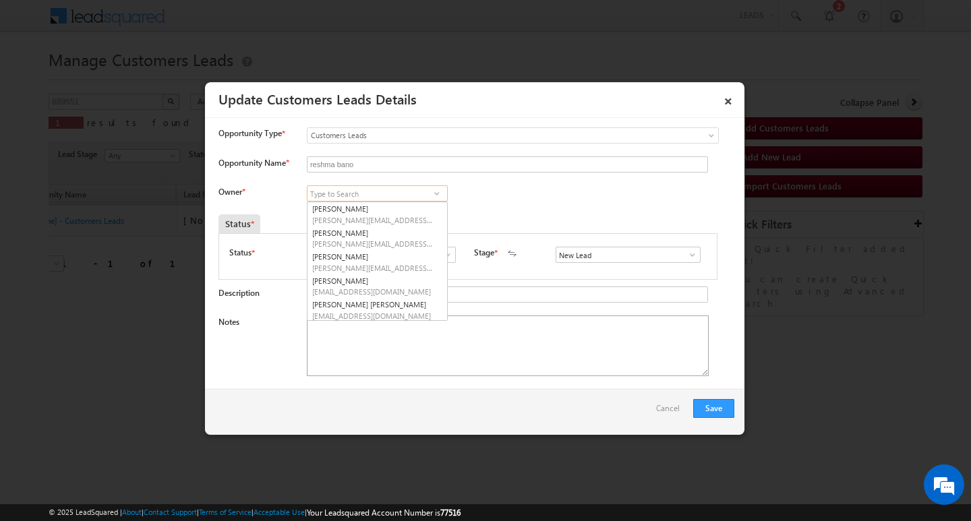
scroll to position [51, 0]
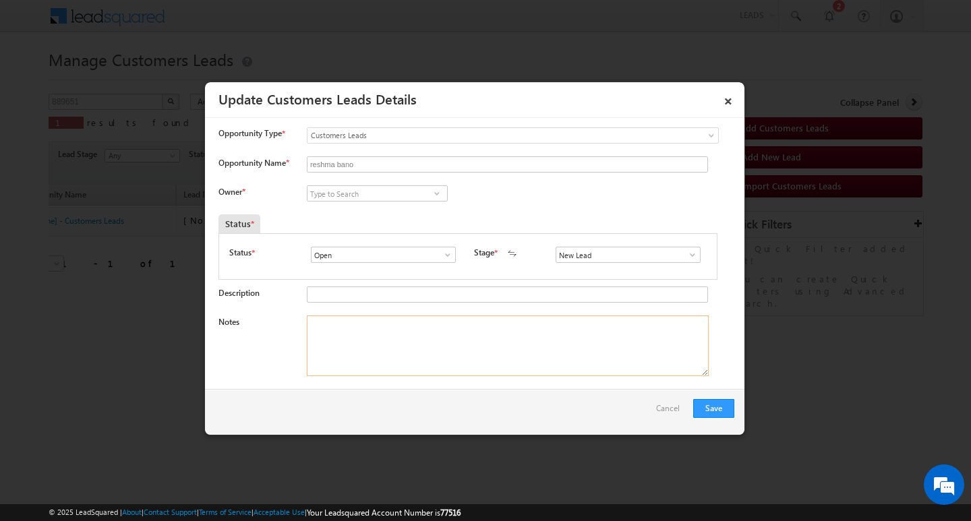
click at [419, 326] on textarea "Notes" at bounding box center [508, 346] width 402 height 61
click at [686, 263] on input "New Lead" at bounding box center [628, 255] width 145 height 16
click at [689, 256] on span at bounding box center [692, 254] width 13 height 11
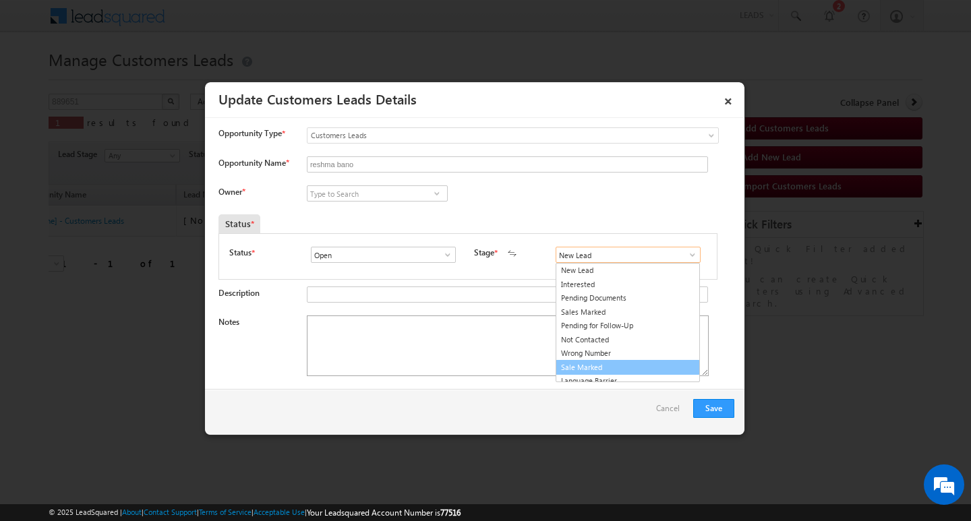
drag, startPoint x: 656, startPoint y: 368, endPoint x: 394, endPoint y: 316, distance: 267.4
click at [655, 368] on link "Sale Marked" at bounding box center [628, 368] width 144 height 16
type input "Sale Marked"
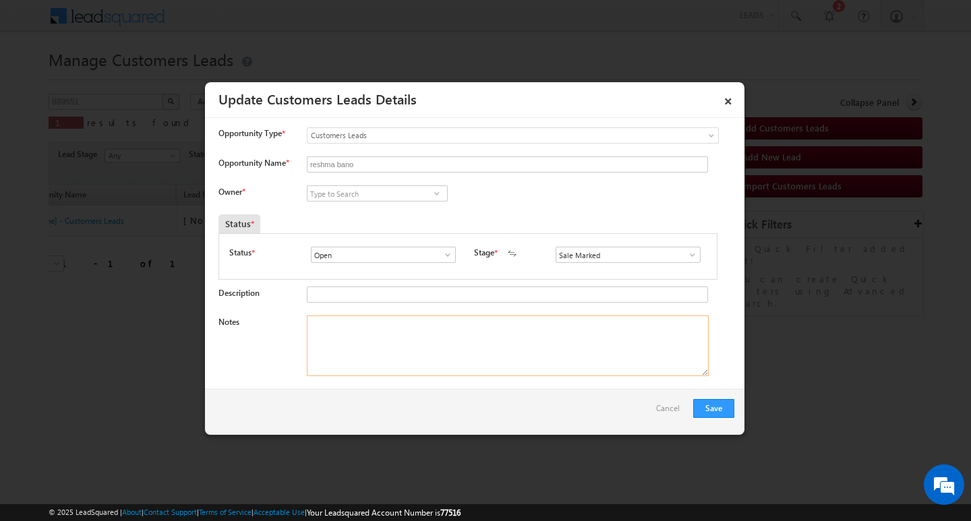
click at [392, 316] on textarea "Notes" at bounding box center [508, 346] width 402 height 61
click at [481, 340] on textarea "Notes" at bounding box center [508, 346] width 402 height 61
paste textarea "4L / LAKH Customer required top-up loan address [GEOGRAPHIC_DATA]"
type textarea "4L / LAKH Customer required top-up loan address [GEOGRAPHIC_DATA]"
click at [382, 193] on input at bounding box center [377, 193] width 141 height 16
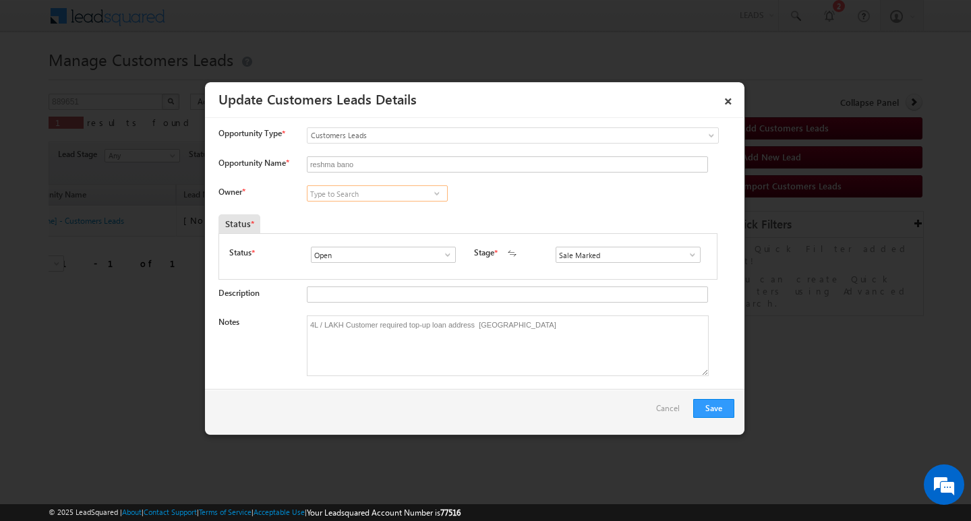
click at [402, 195] on input at bounding box center [377, 193] width 141 height 16
paste input "[PERSON_NAME]"
click at [397, 207] on link "[PERSON_NAME] [PERSON_NAME][EMAIL_ADDRESS][DOMAIN_NAME]" at bounding box center [377, 215] width 141 height 26
type input "[PERSON_NAME]"
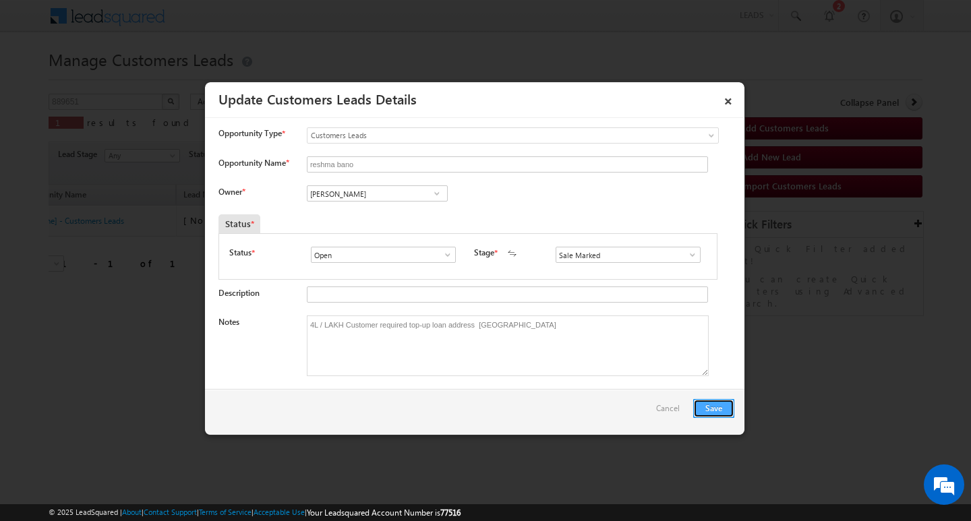
click at [709, 406] on button "Save" at bounding box center [713, 408] width 41 height 19
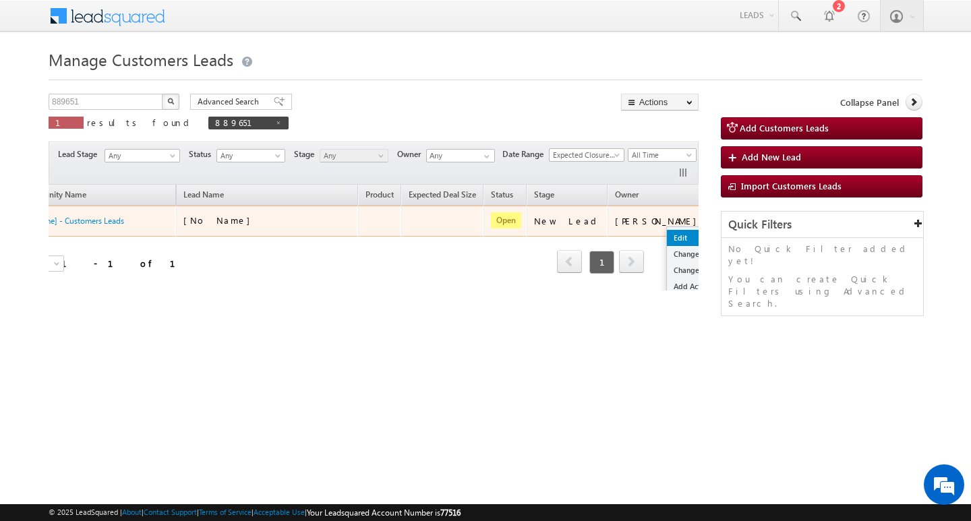
click at [667, 234] on link "Edit" at bounding box center [700, 238] width 67 height 16
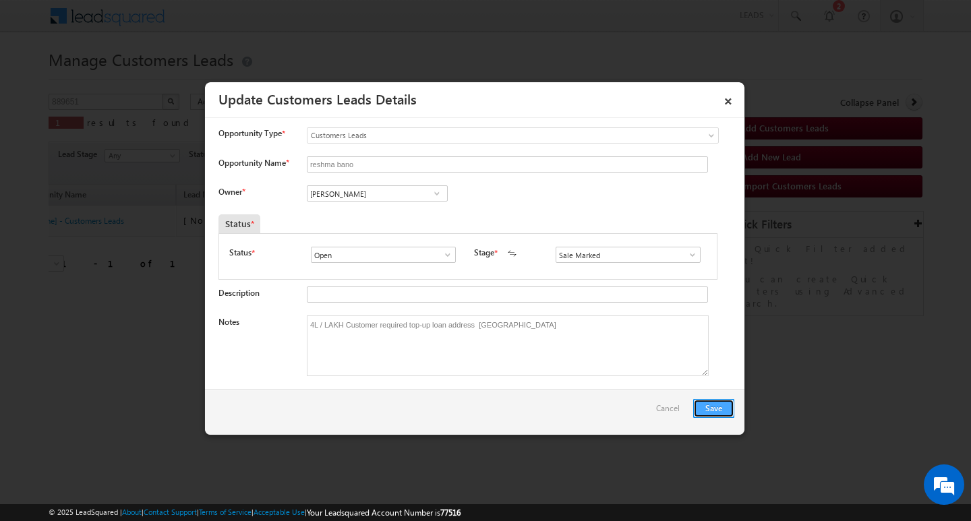
click at [713, 405] on button "Save" at bounding box center [713, 408] width 41 height 19
